Goal: Information Seeking & Learning: Check status

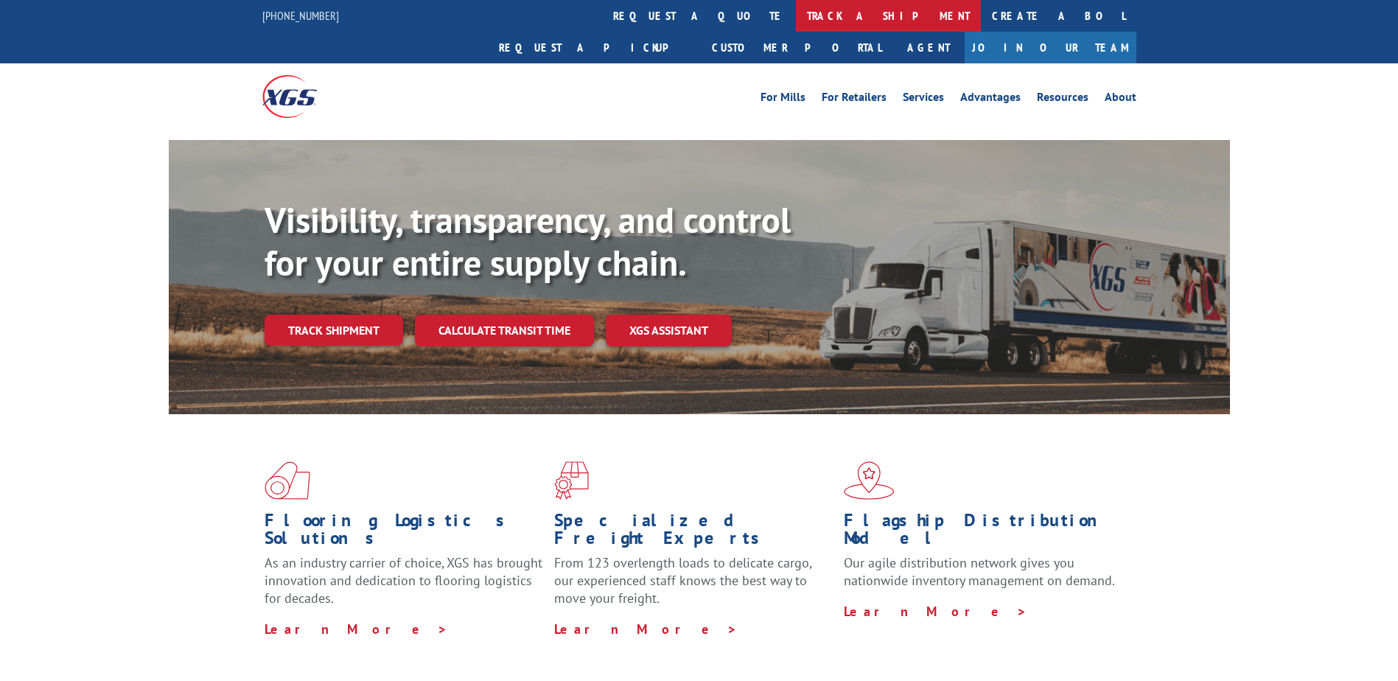
click at [796, 13] on link "track a shipment" at bounding box center [888, 16] width 185 height 32
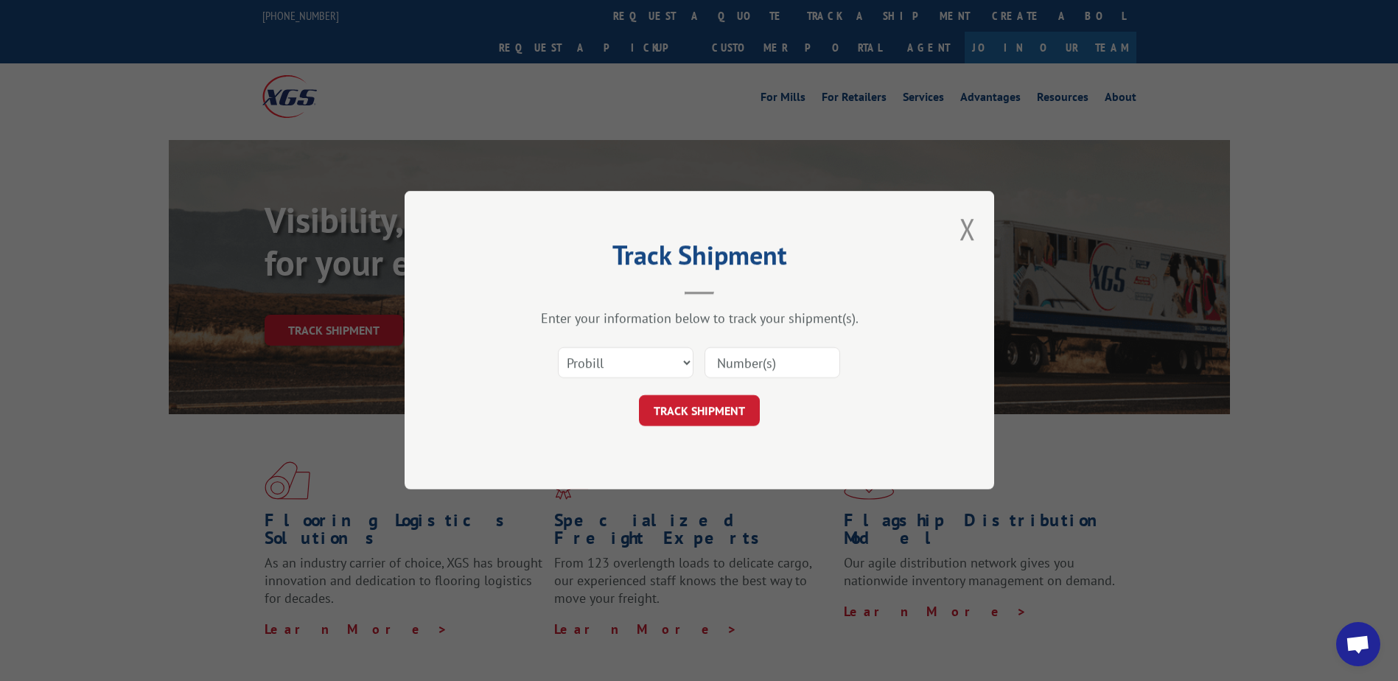
click at [738, 359] on input at bounding box center [772, 363] width 136 height 31
type input "17601430"
click button "TRACK SHIPMENT" at bounding box center [699, 411] width 121 height 31
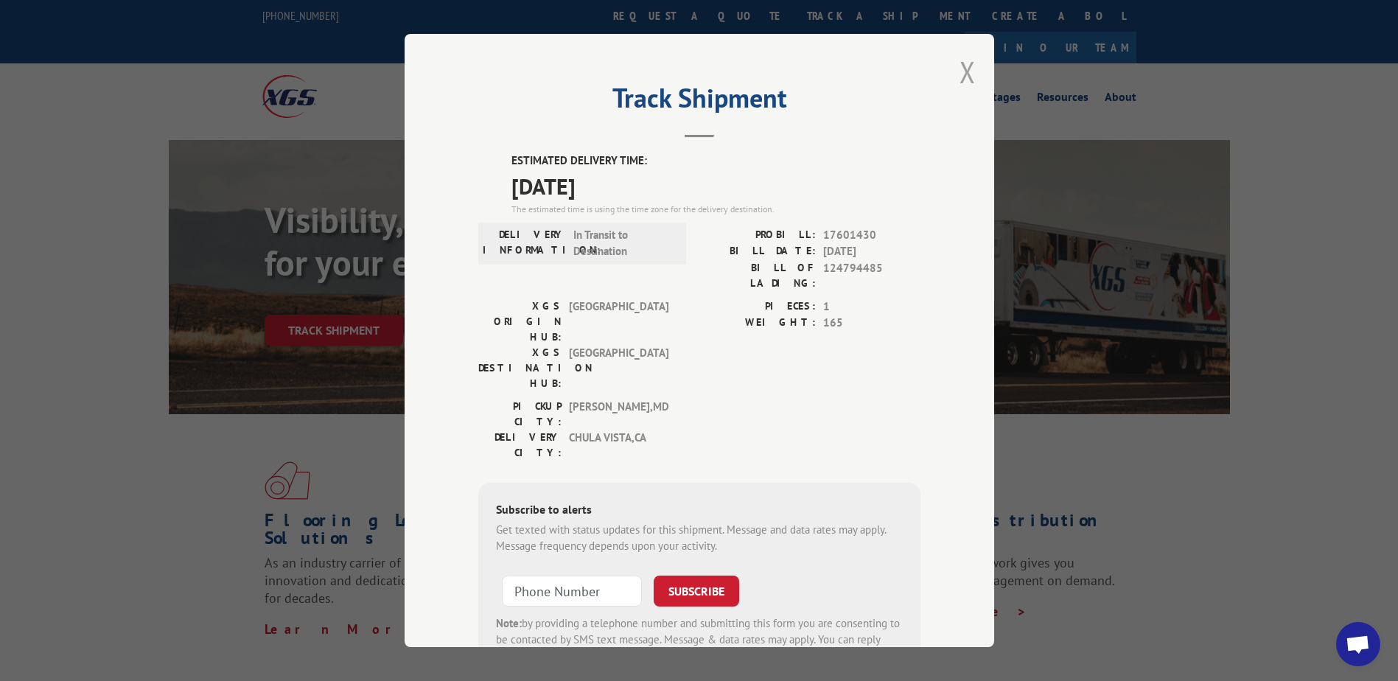
click at [959, 66] on button "Close modal" at bounding box center [967, 71] width 16 height 39
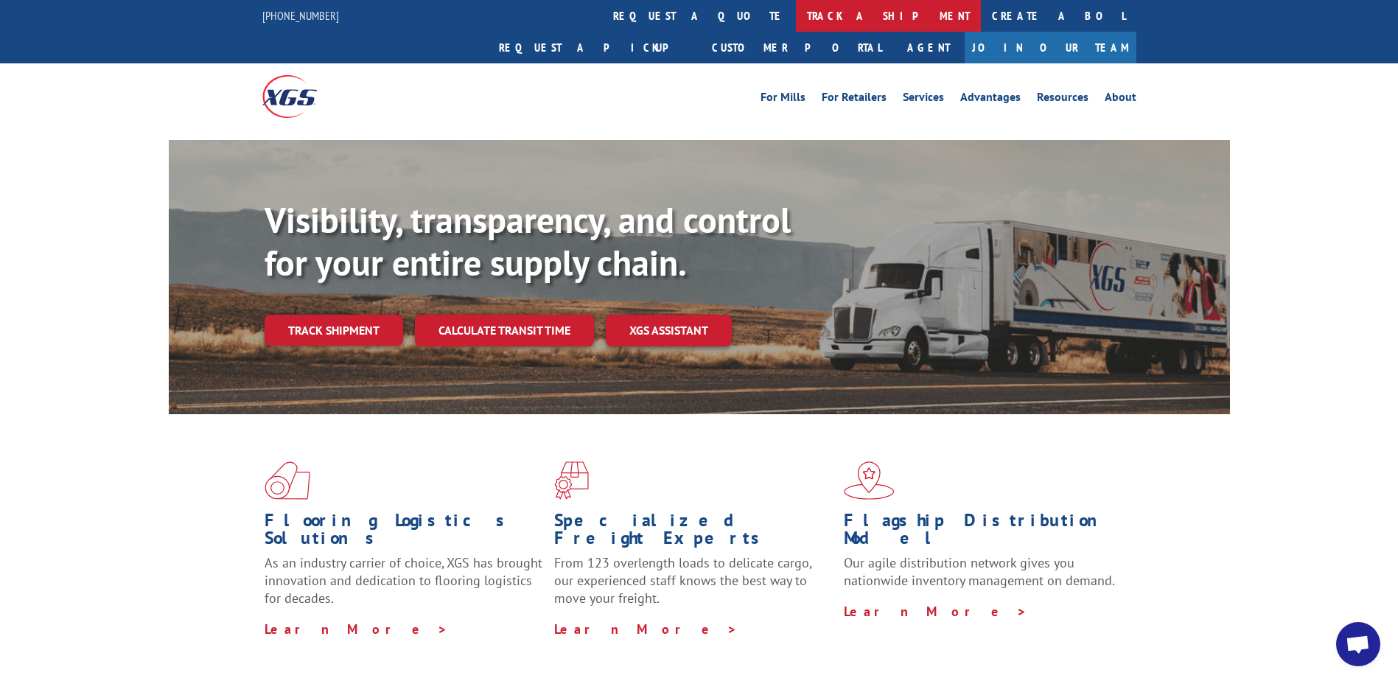
click at [796, 19] on link "track a shipment" at bounding box center [888, 16] width 185 height 32
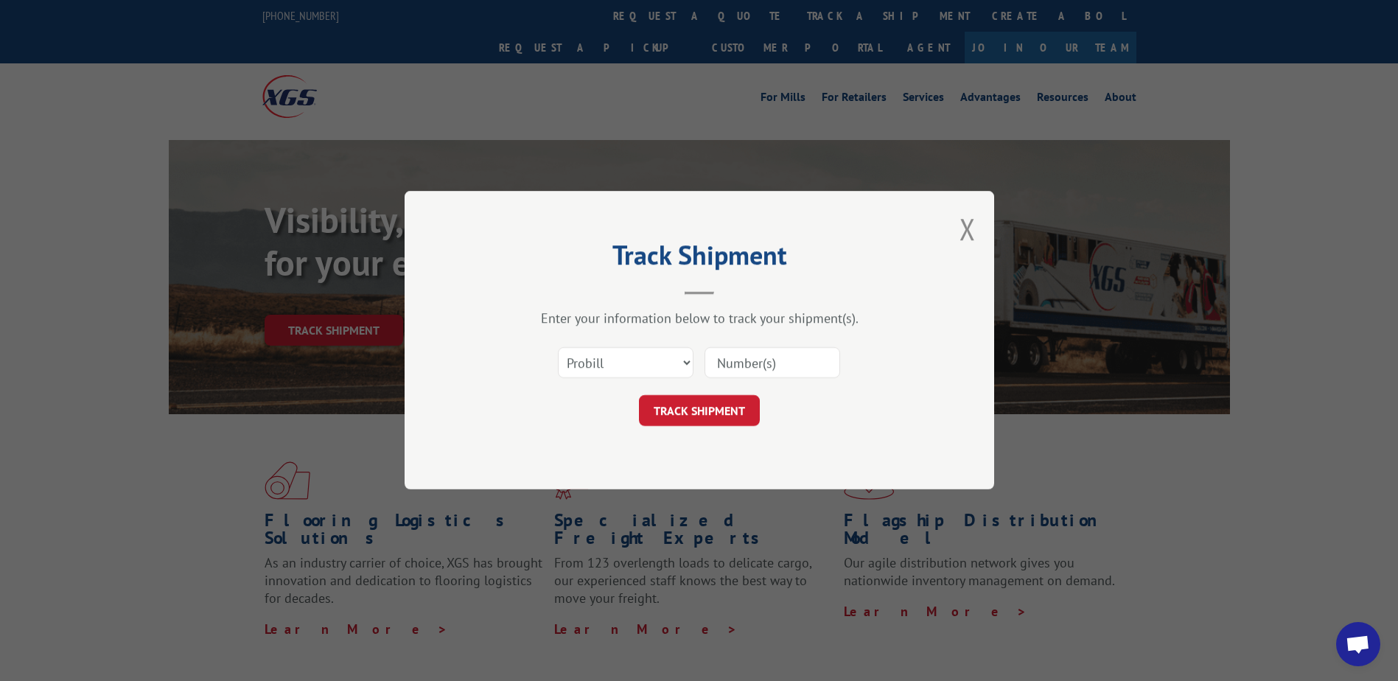
click at [755, 360] on input at bounding box center [772, 363] width 136 height 31
type input "17594424"
click at [707, 402] on button "TRACK SHIPMENT" at bounding box center [699, 411] width 121 height 31
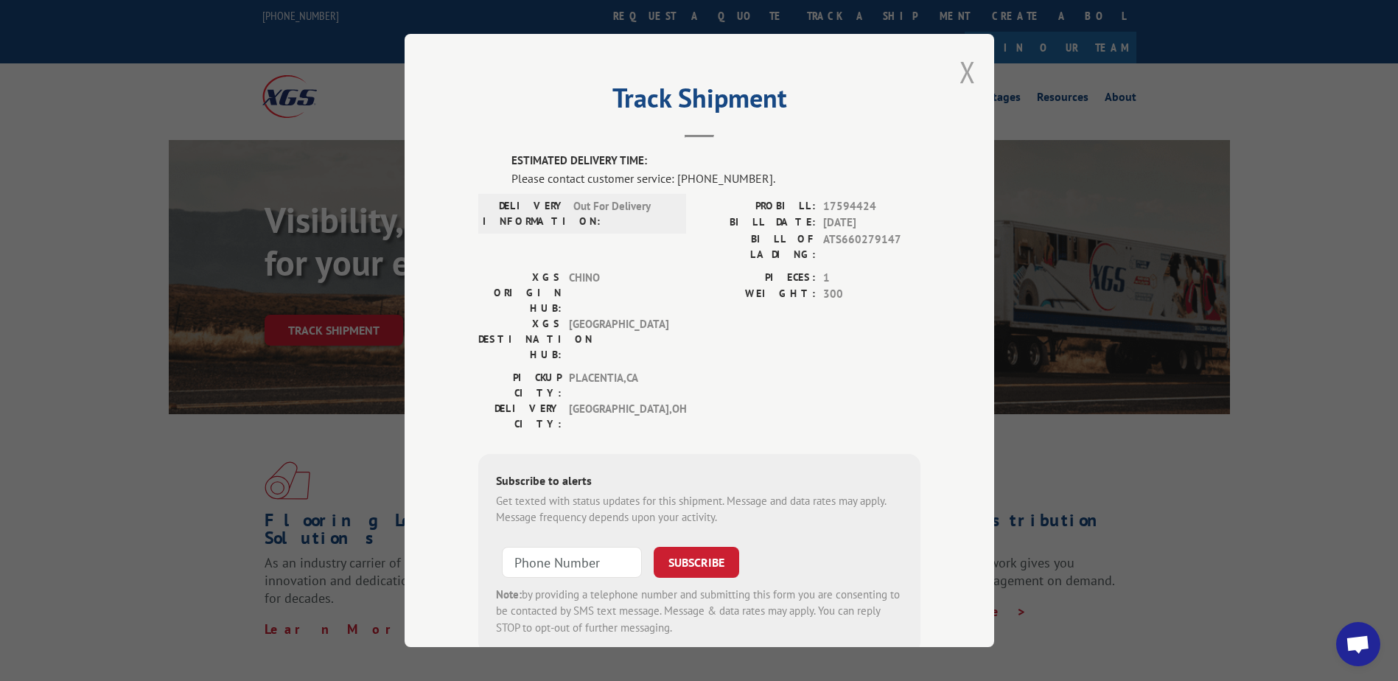
click at [961, 72] on button "Close modal" at bounding box center [967, 71] width 16 height 39
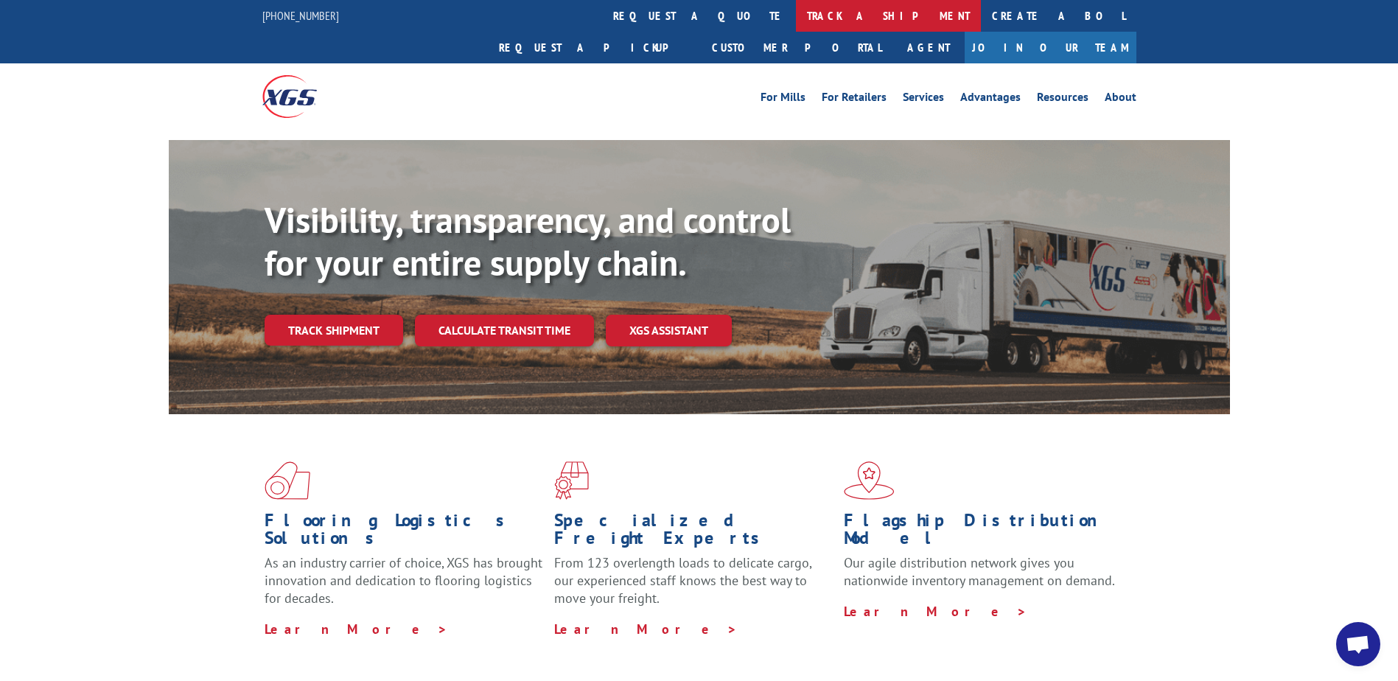
click at [796, 20] on link "track a shipment" at bounding box center [888, 16] width 185 height 32
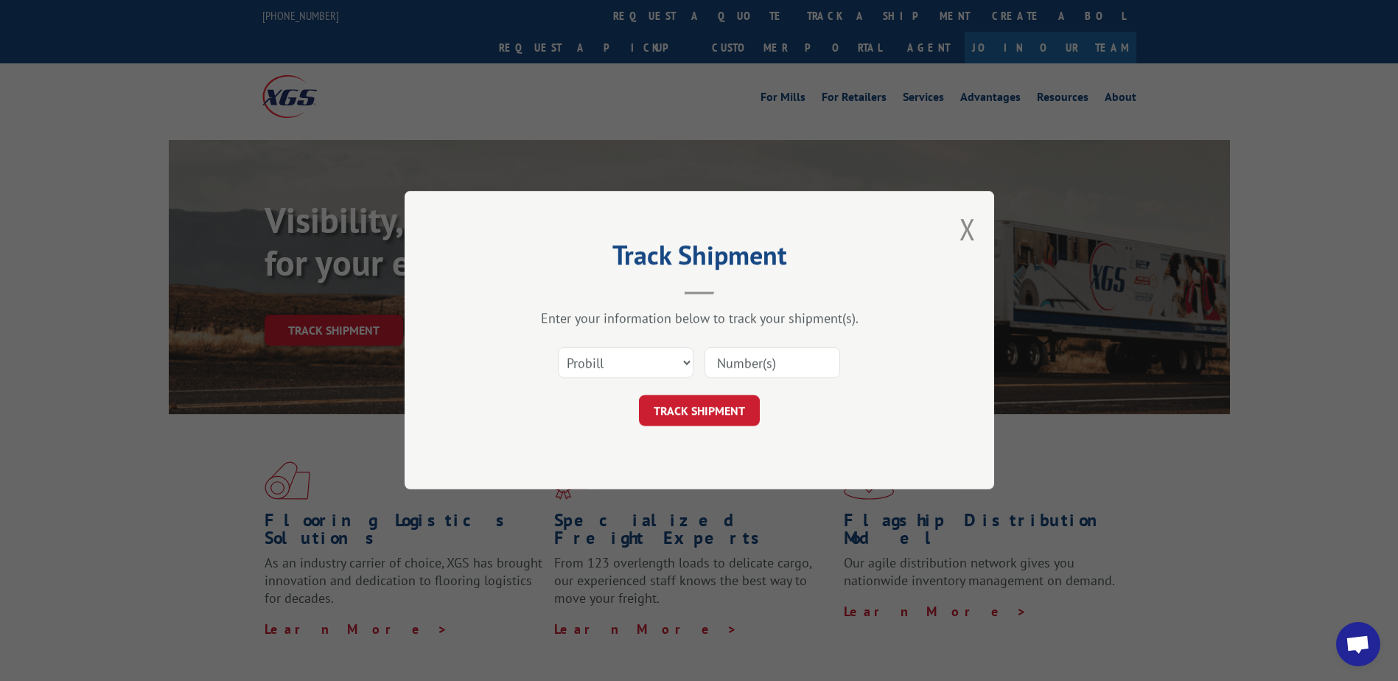
drag, startPoint x: 771, startPoint y: 366, endPoint x: 763, endPoint y: 366, distance: 8.8
click at [771, 366] on input at bounding box center [772, 363] width 136 height 31
type input "17597686"
click button "TRACK SHIPMENT" at bounding box center [699, 411] width 121 height 31
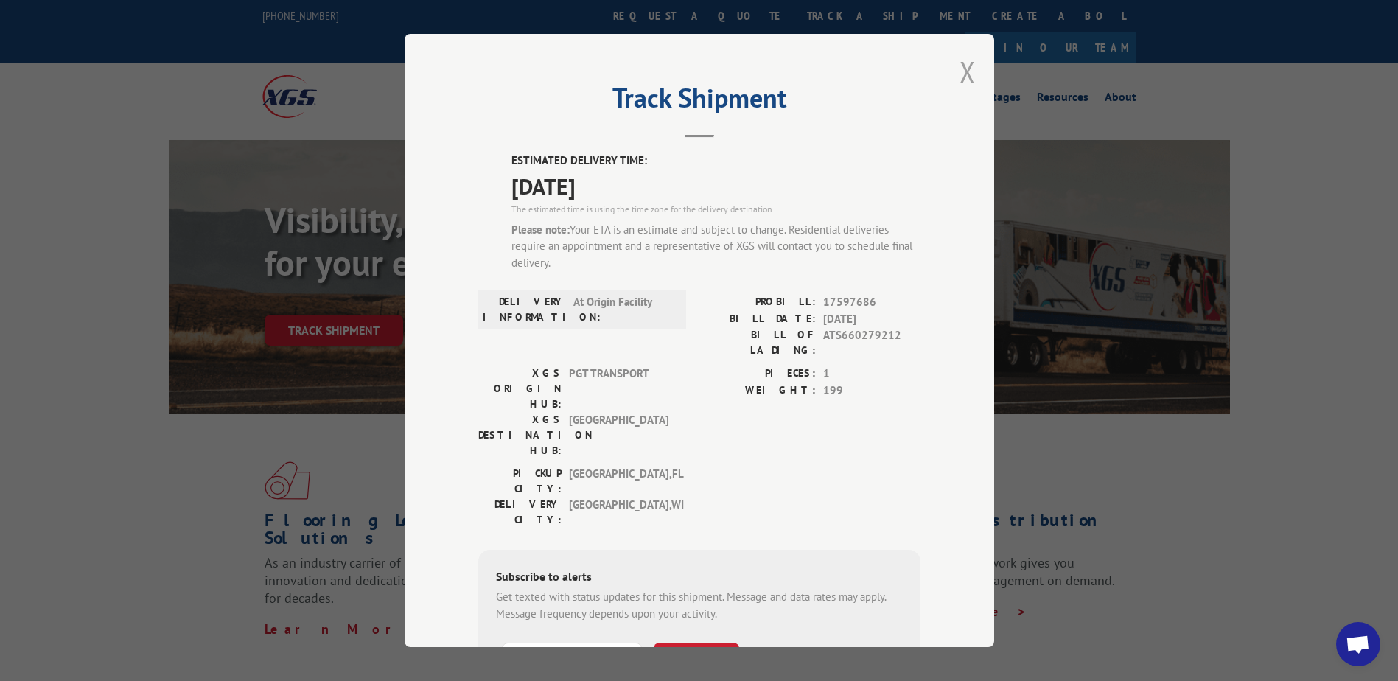
click at [966, 67] on button "Close modal" at bounding box center [967, 71] width 16 height 39
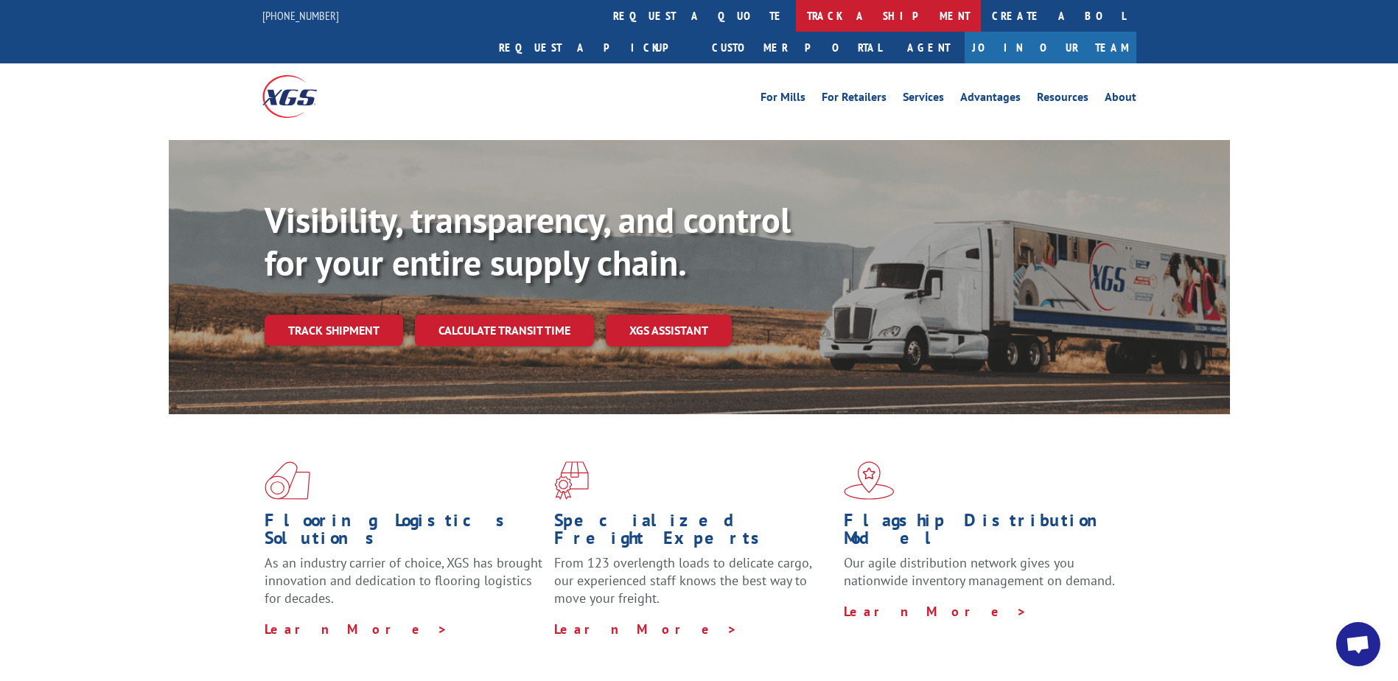
click at [796, 10] on link "track a shipment" at bounding box center [888, 16] width 185 height 32
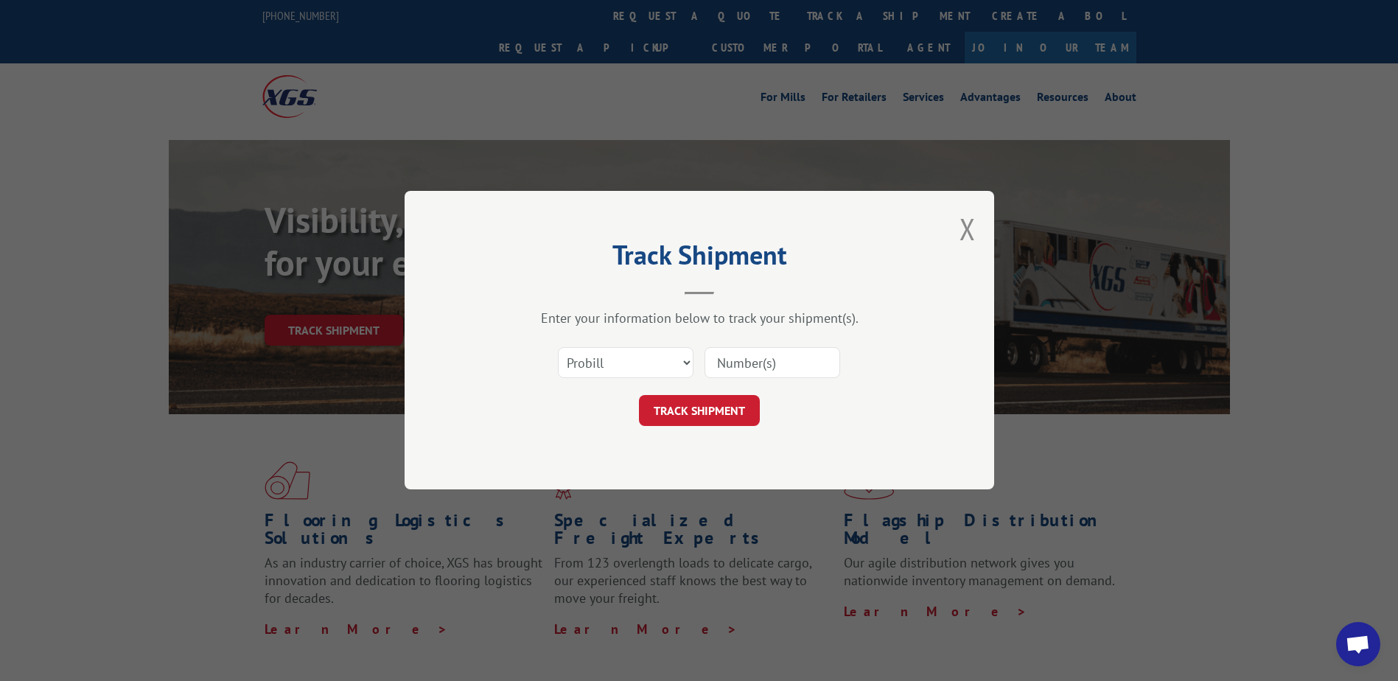
click at [773, 356] on input at bounding box center [772, 363] width 136 height 31
type input "17590461"
click button "TRACK SHIPMENT" at bounding box center [699, 411] width 121 height 31
